Goal: Task Accomplishment & Management: Use online tool/utility

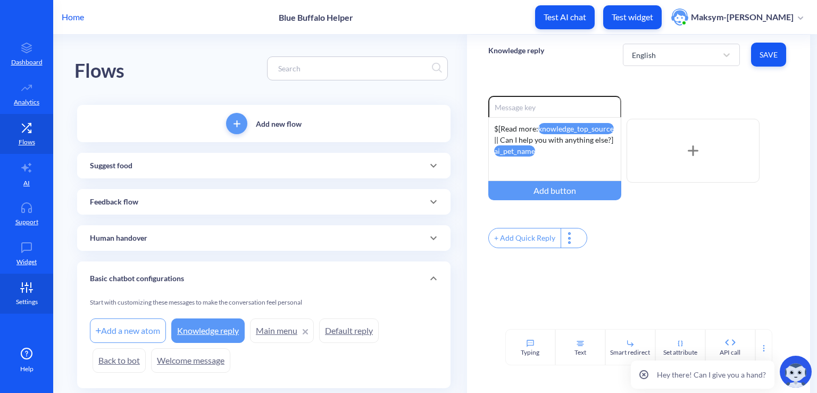
click at [18, 279] on link "Settings" at bounding box center [26, 294] width 53 height 40
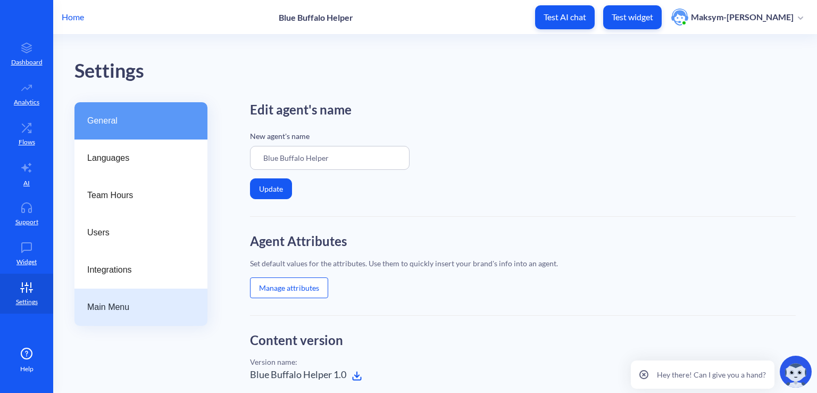
click at [138, 292] on div "Main Menu" at bounding box center [140, 306] width 133 height 37
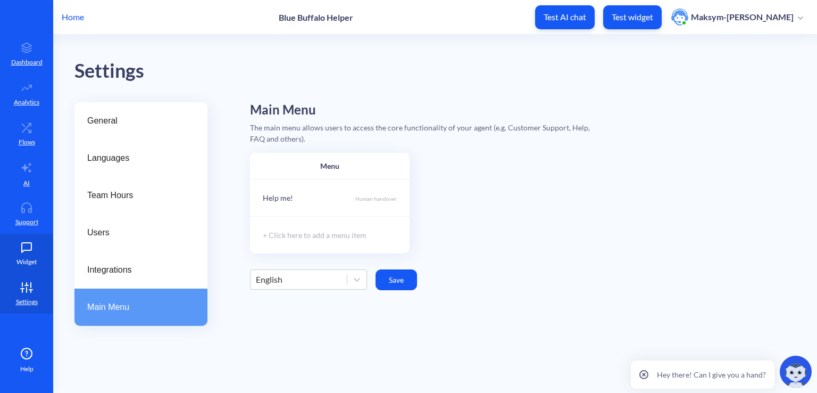
click at [16, 252] on icon at bounding box center [26, 247] width 21 height 11
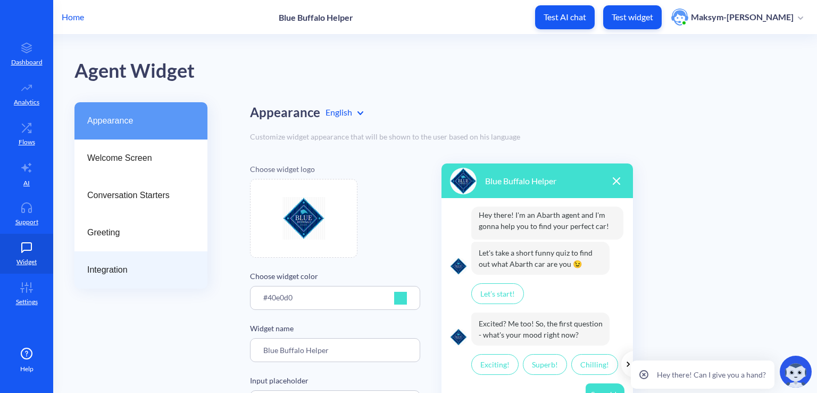
click at [139, 273] on span "Integration" at bounding box center [136, 269] width 99 height 13
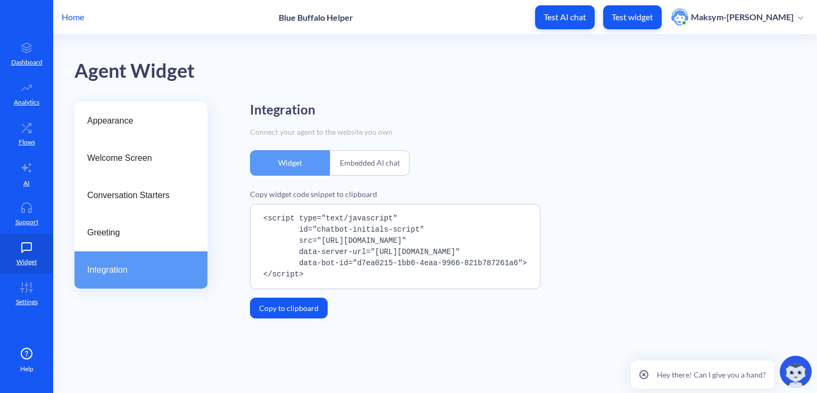
click at [358, 160] on div "Embedded AI chat" at bounding box center [370, 163] width 80 height 26
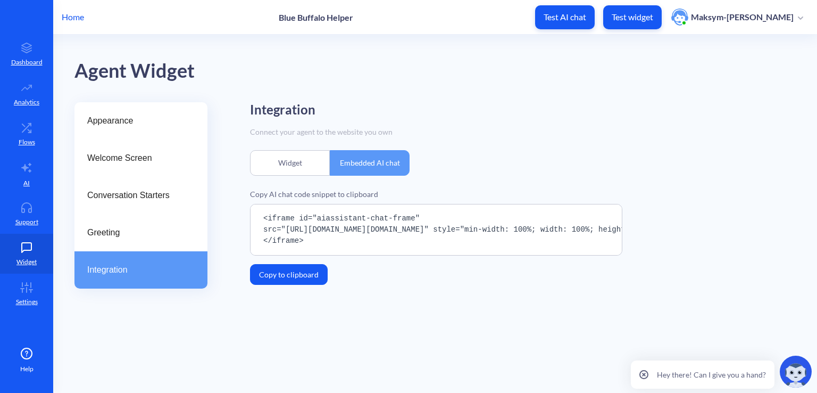
drag, startPoint x: 326, startPoint y: 242, endPoint x: 247, endPoint y: 216, distance: 83.1
click at [247, 216] on div "Appearance Welcome Screen Conversation Starters Greeting Integration Integratio…" at bounding box center [445, 204] width 743 height 204
copy pre "<iframe id="aiassistant-chat-frame" src="https://bep-embedded-ai-chat.vercel.ap…"
click at [330, 332] on main "Agent Widget Appearance Welcome Screen Conversation Starters Greeting Integrati…" at bounding box center [435, 214] width 764 height 358
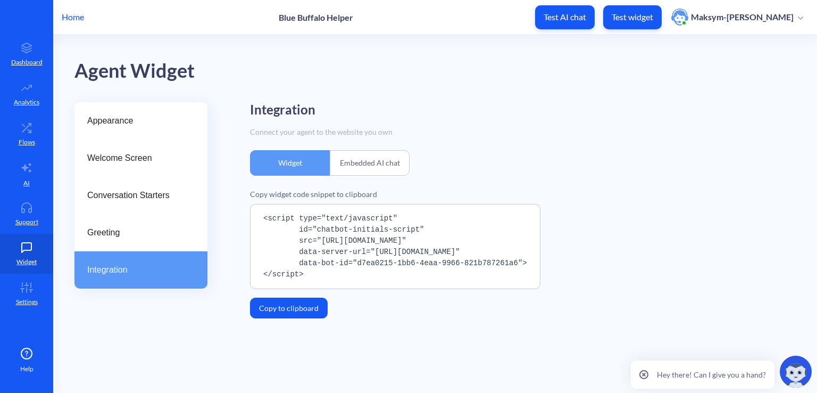
click at [358, 170] on div "Embedded AI chat" at bounding box center [370, 163] width 80 height 26
